Goal: Information Seeking & Learning: Find specific fact

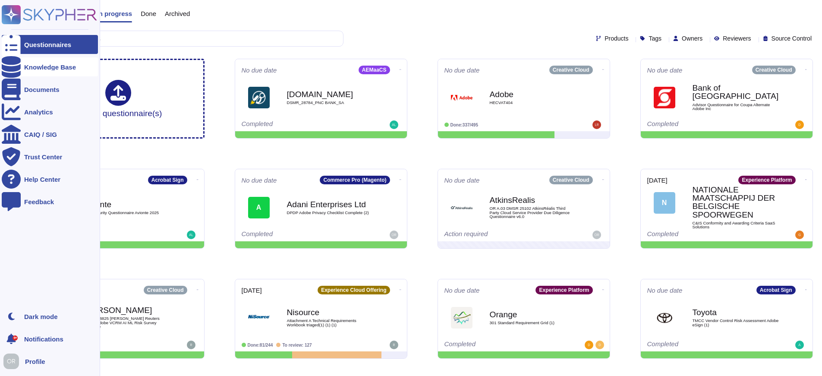
click at [24, 68] on div "Knowledge Base" at bounding box center [50, 67] width 52 height 6
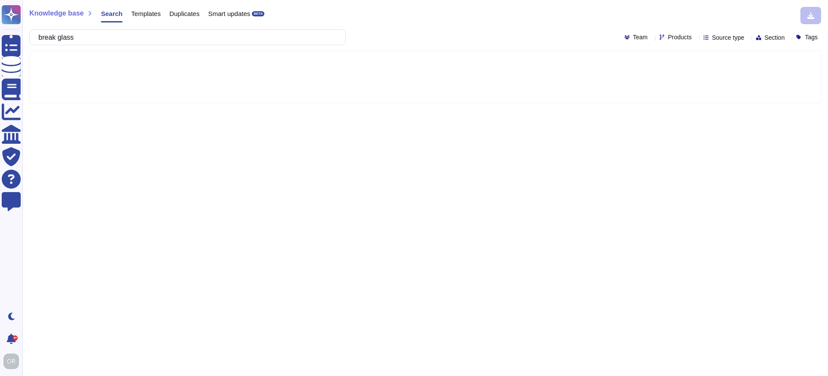
type input "break glass"
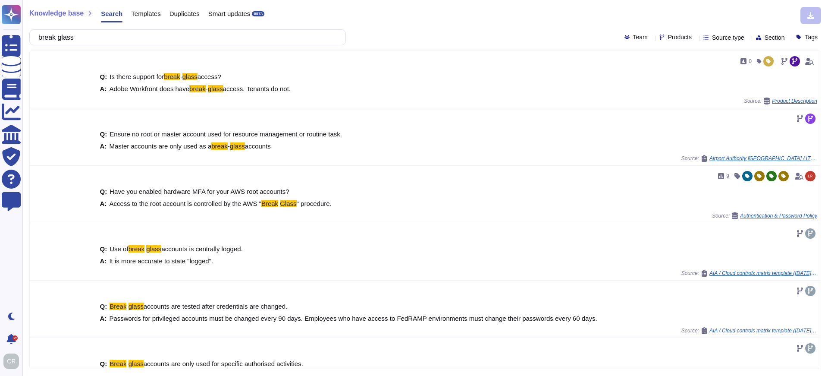
click at [668, 38] on span "Products" at bounding box center [680, 37] width 24 height 6
type input "aem"
click at [677, 79] on span "AEMaaCS" at bounding box center [674, 81] width 30 height 8
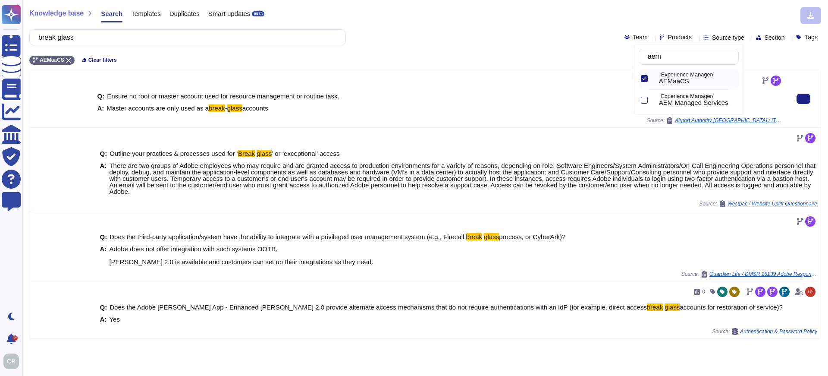
click at [213, 106] on mark "break" at bounding box center [217, 107] width 16 height 7
click at [804, 99] on icon at bounding box center [804, 99] width 0 height 0
